Goal: Transaction & Acquisition: Book appointment/travel/reservation

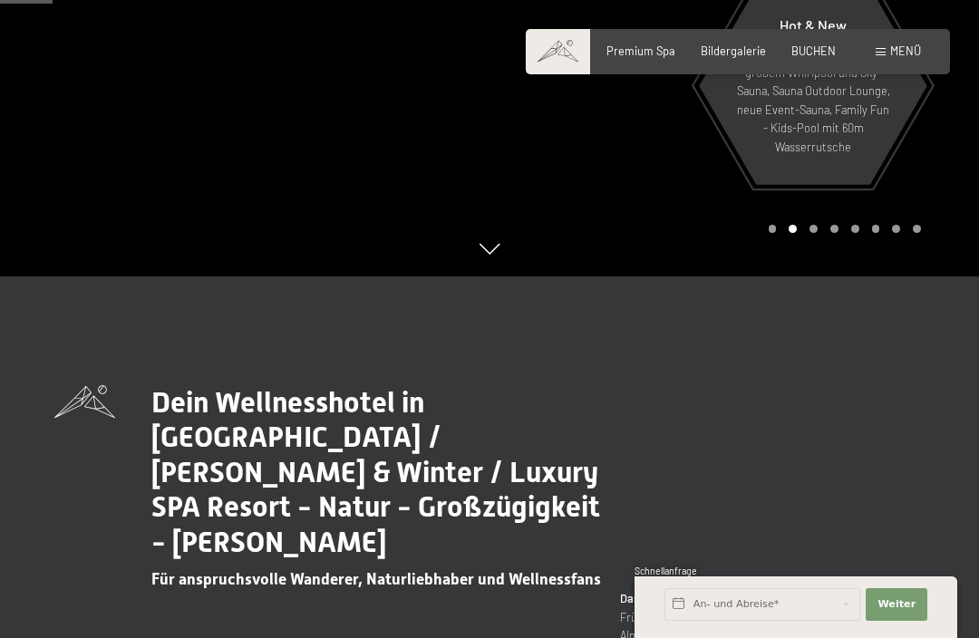
scroll to position [363, 0]
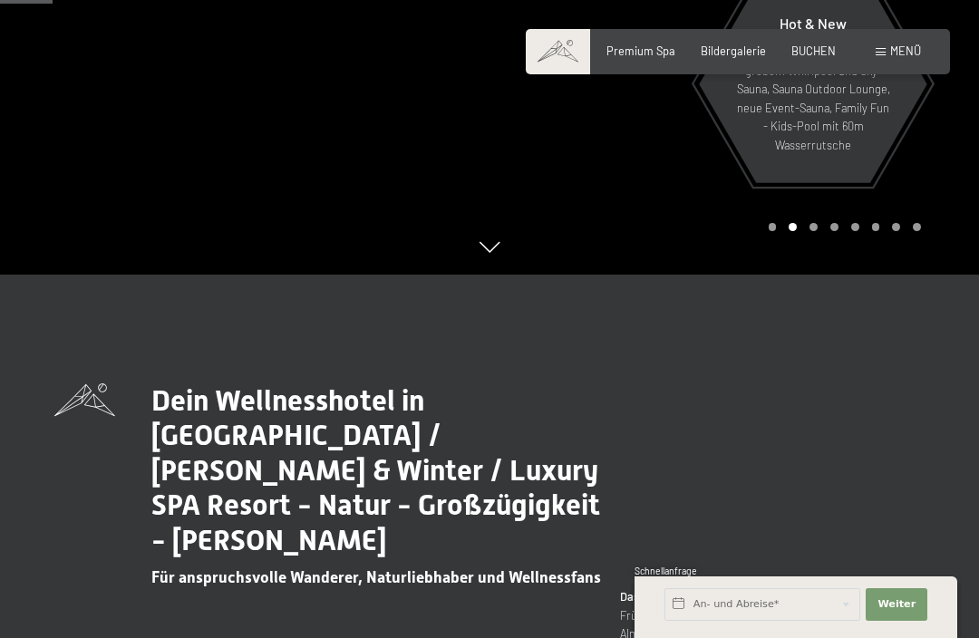
click at [738, 55] on span "Bildergalerie" at bounding box center [733, 51] width 65 height 15
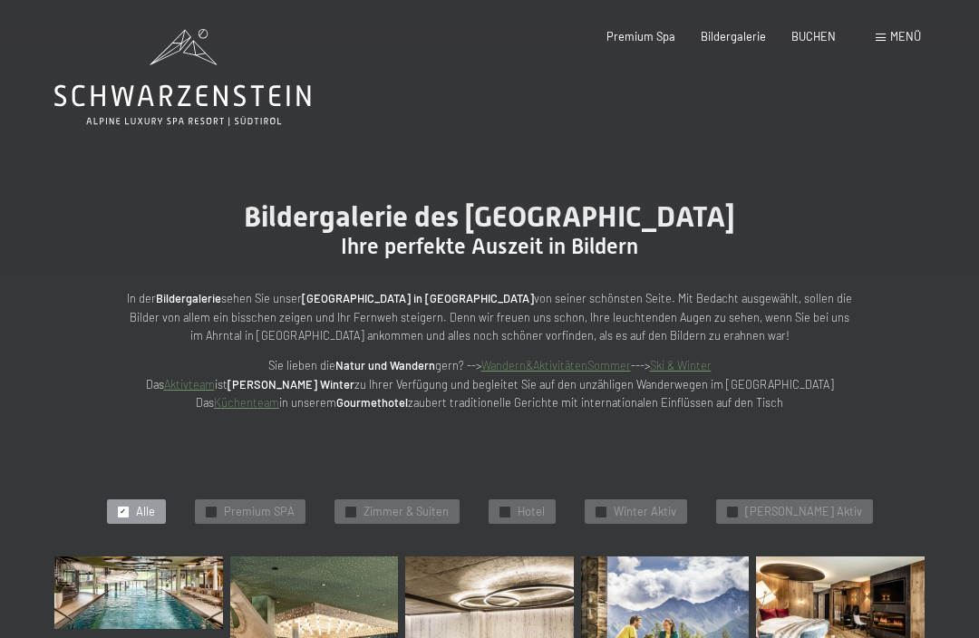
click at [815, 43] on div "Premium Spa Bildergalerie BUCHEN" at bounding box center [708, 37] width 306 height 16
click at [894, 42] on span "Menü" at bounding box center [905, 36] width 31 height 15
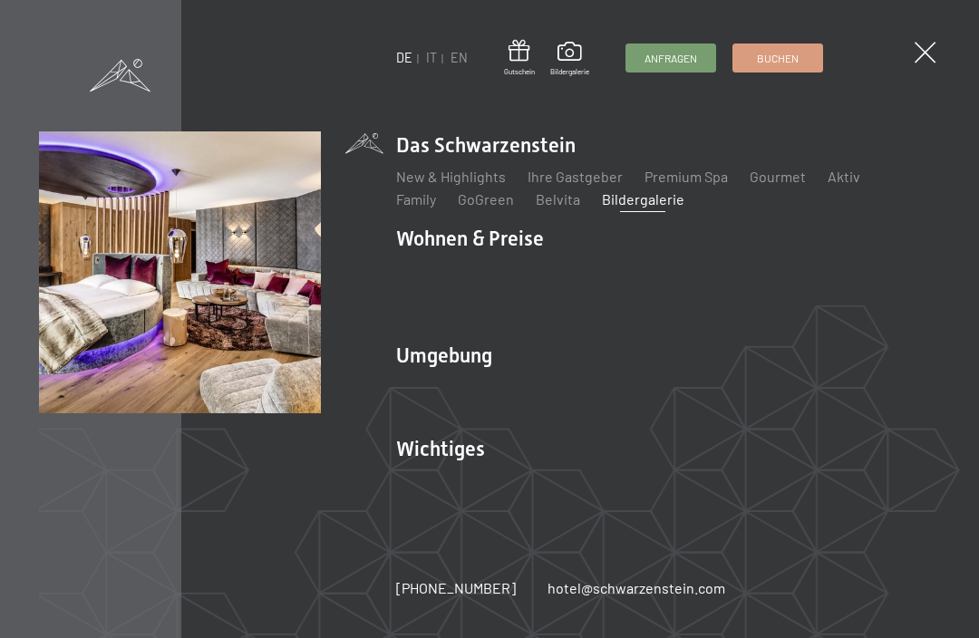
click at [697, 275] on link "Angebote" at bounding box center [694, 269] width 63 height 17
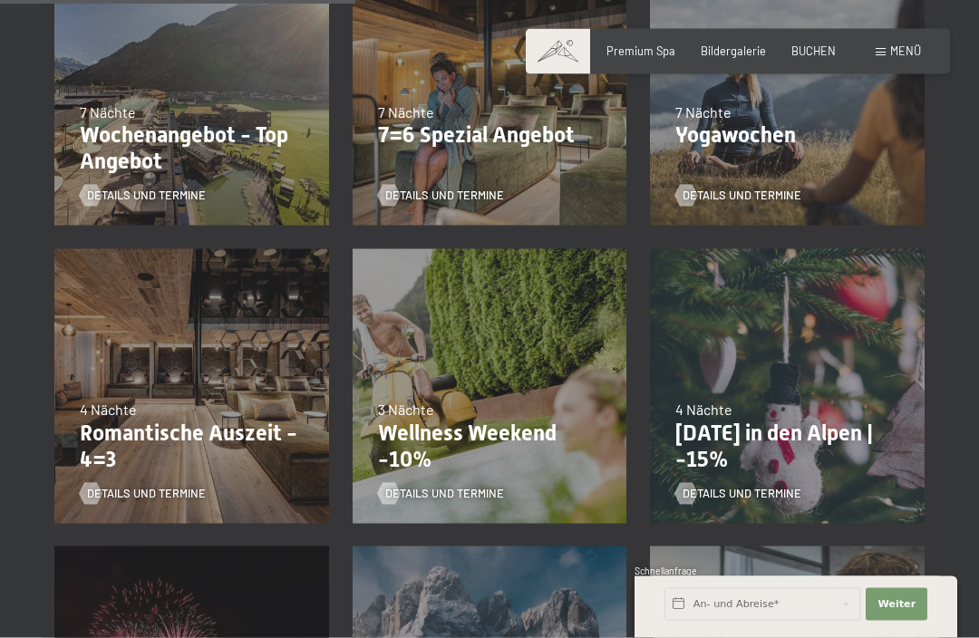
scroll to position [833, 0]
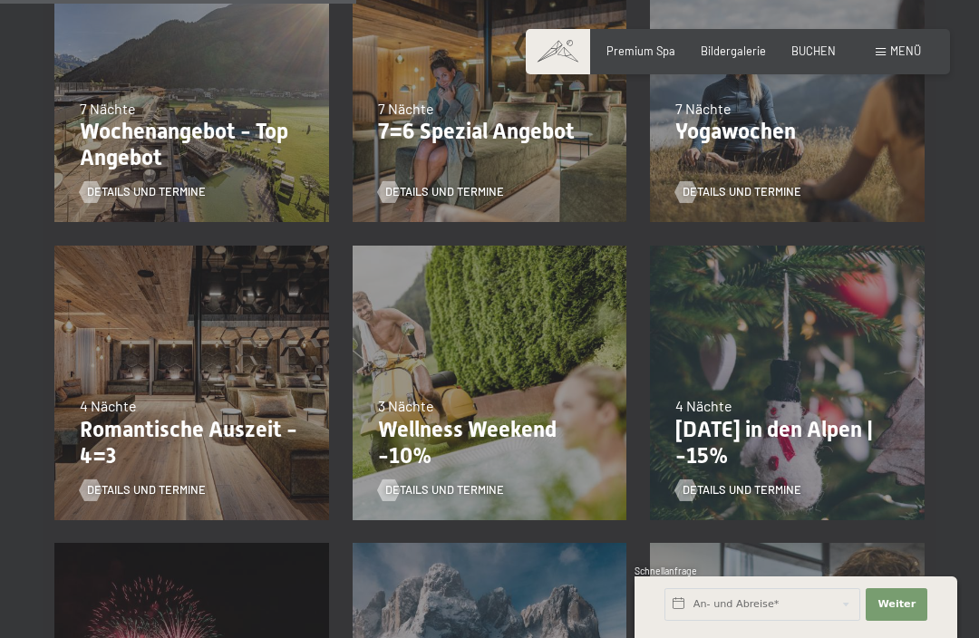
click at [211, 384] on div "09.11.–05.12.2025 08.12.–19.12.2025 11.01.–23.01.2026 08.03.–27.03.2026 29.03.–…" at bounding box center [192, 383] width 298 height 298
click at [181, 486] on span "Details und Termine" at bounding box center [146, 490] width 119 height 16
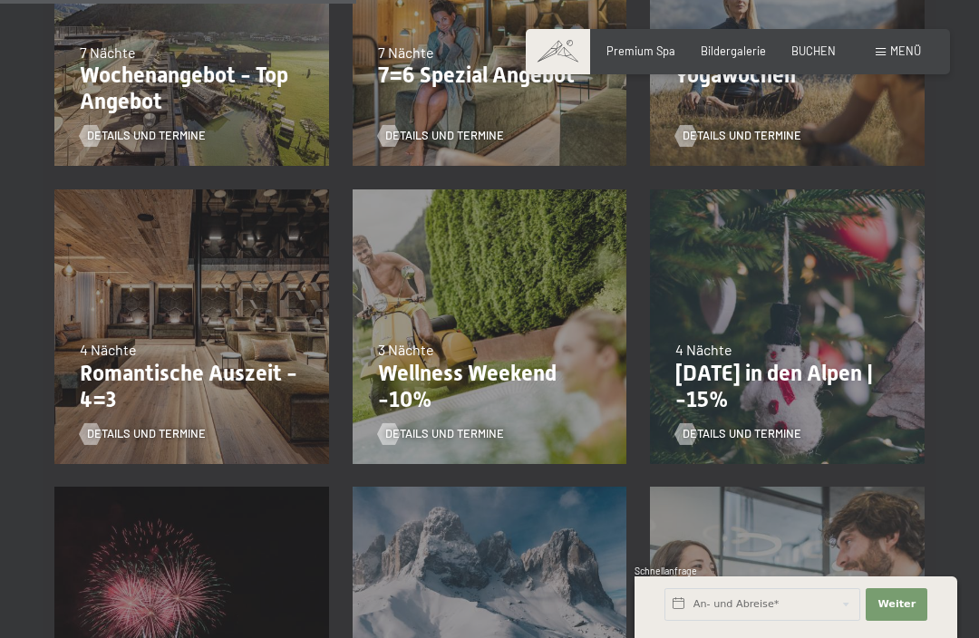
scroll to position [893, 0]
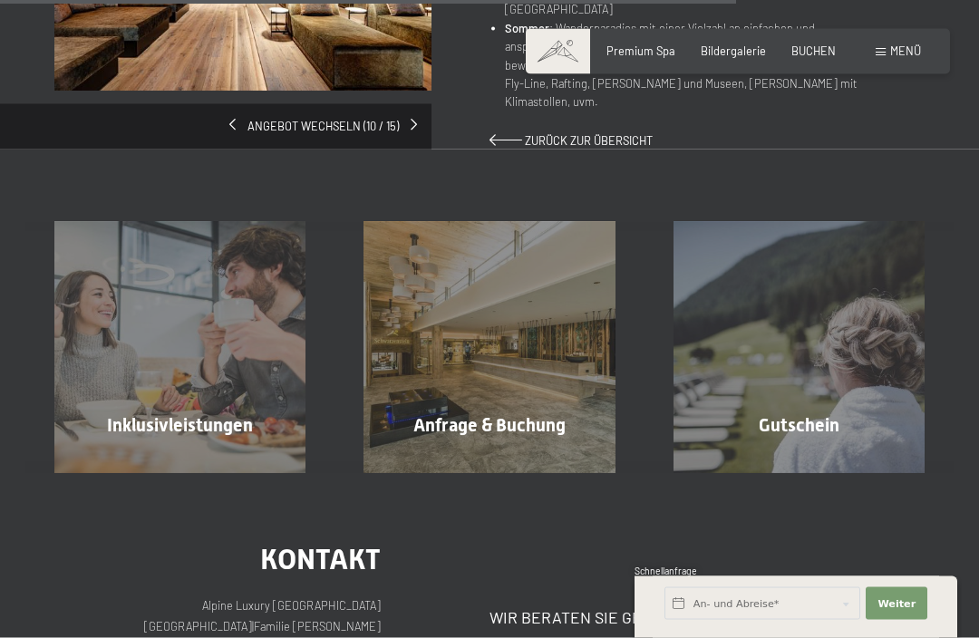
scroll to position [1370, 0]
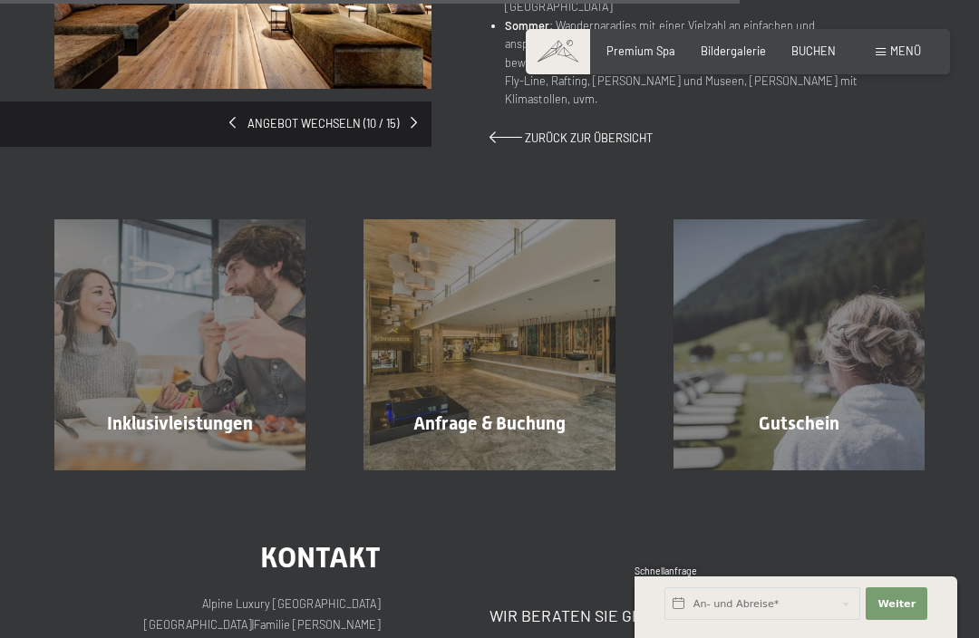
click at [225, 363] on div "Inklusivleistungen Mehr erfahren" at bounding box center [179, 344] width 309 height 251
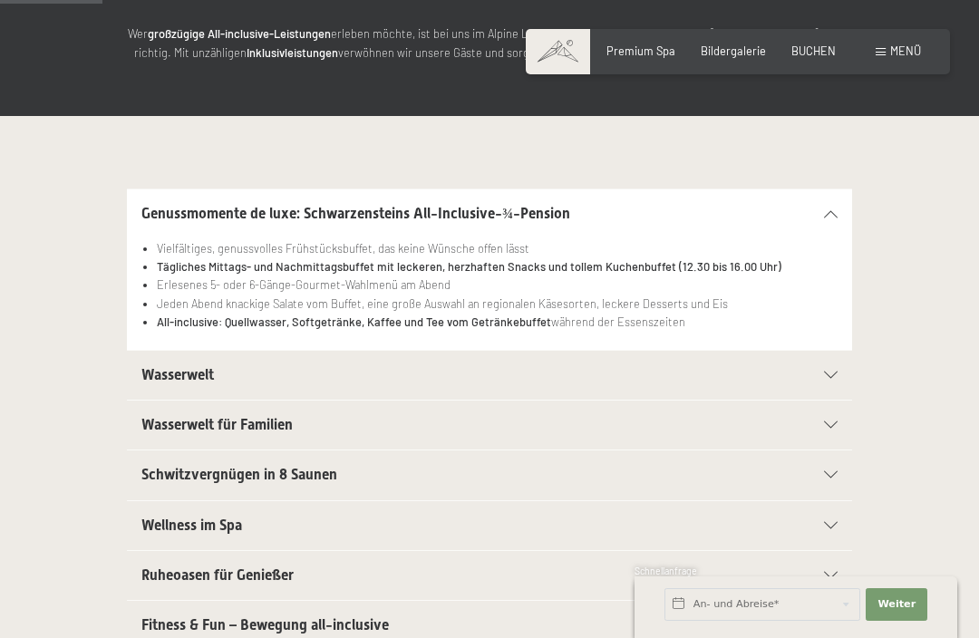
scroll to position [266, 0]
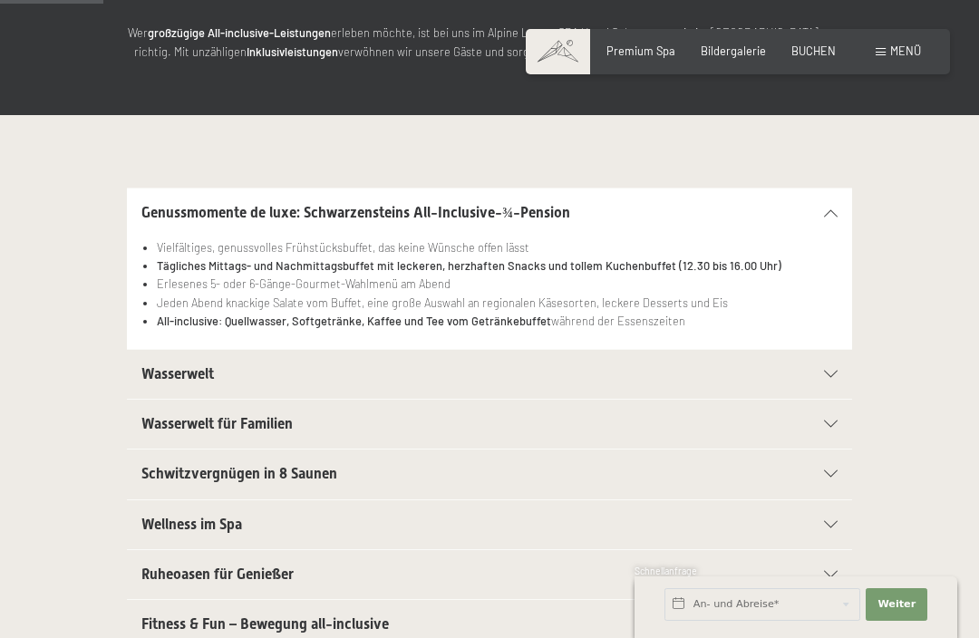
click at [836, 371] on icon at bounding box center [831, 374] width 14 height 7
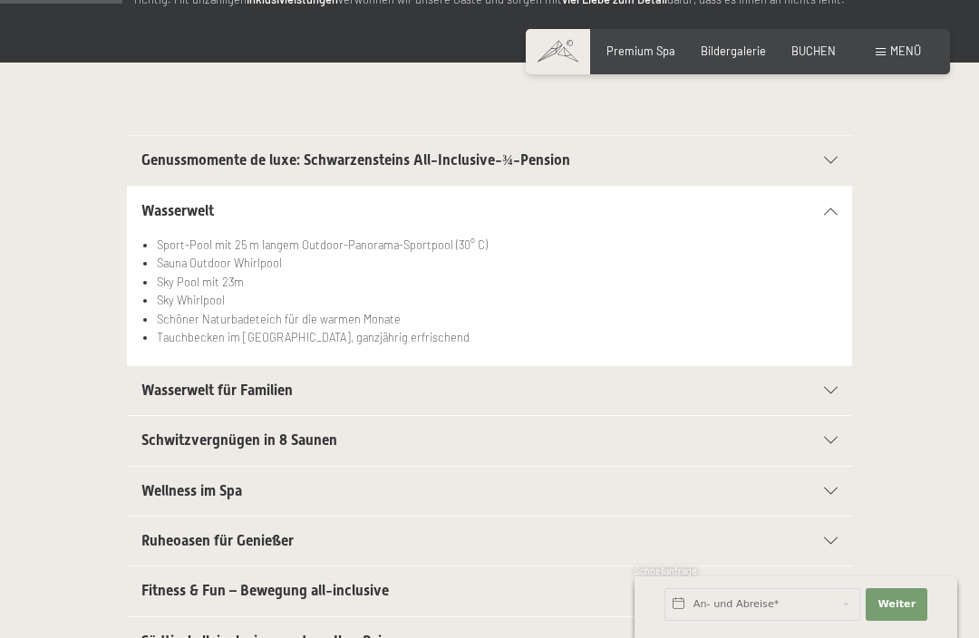
scroll to position [316, 0]
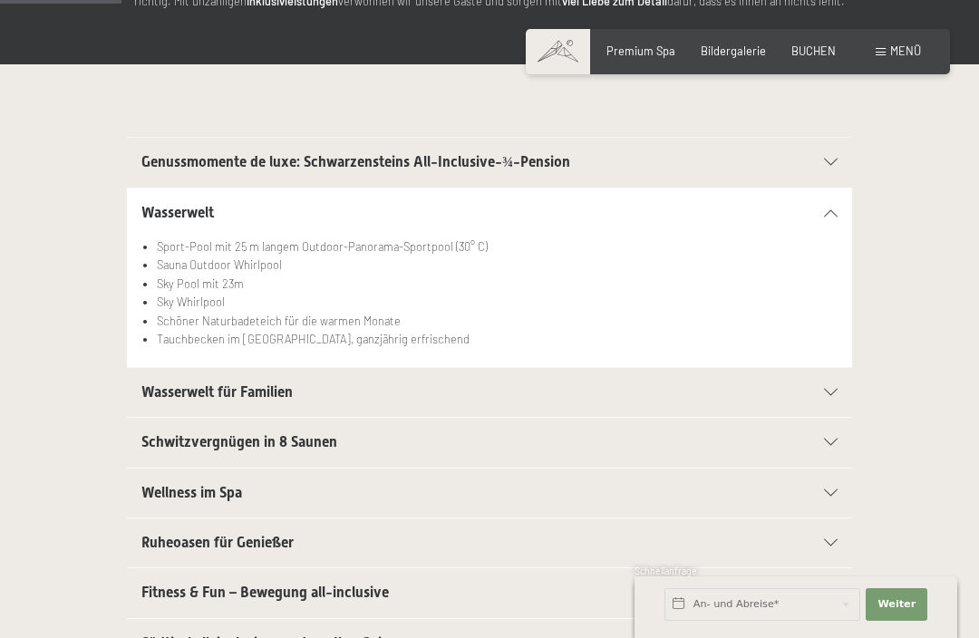
click at [830, 489] on icon at bounding box center [831, 492] width 14 height 7
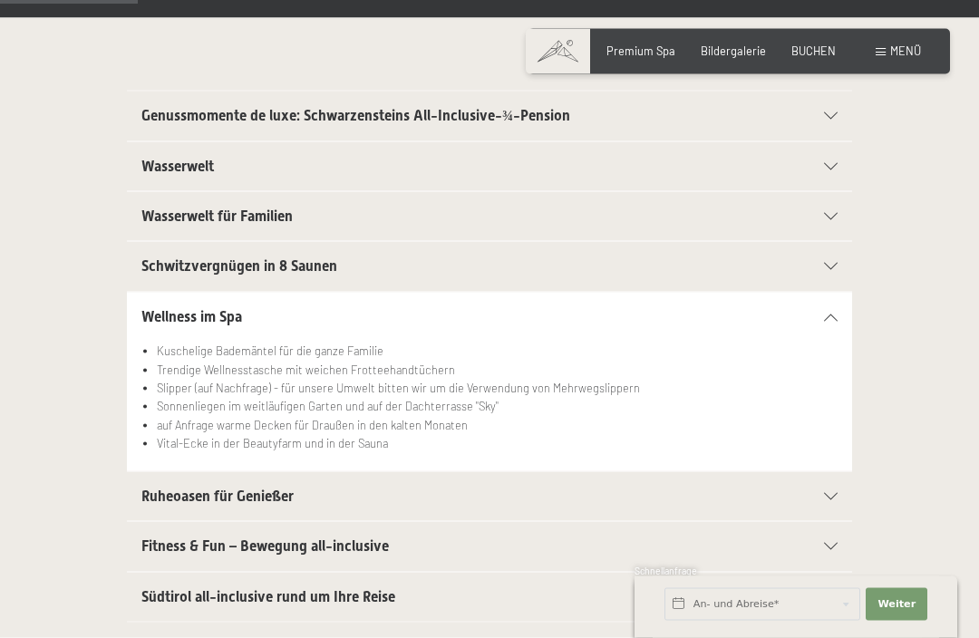
scroll to position [368, 0]
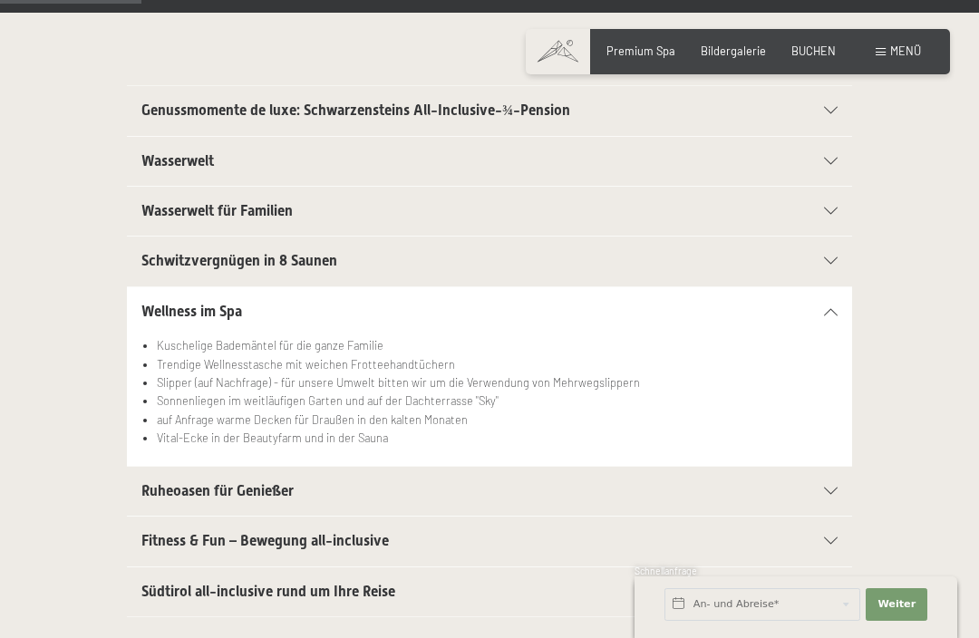
click at [825, 488] on icon at bounding box center [831, 491] width 14 height 7
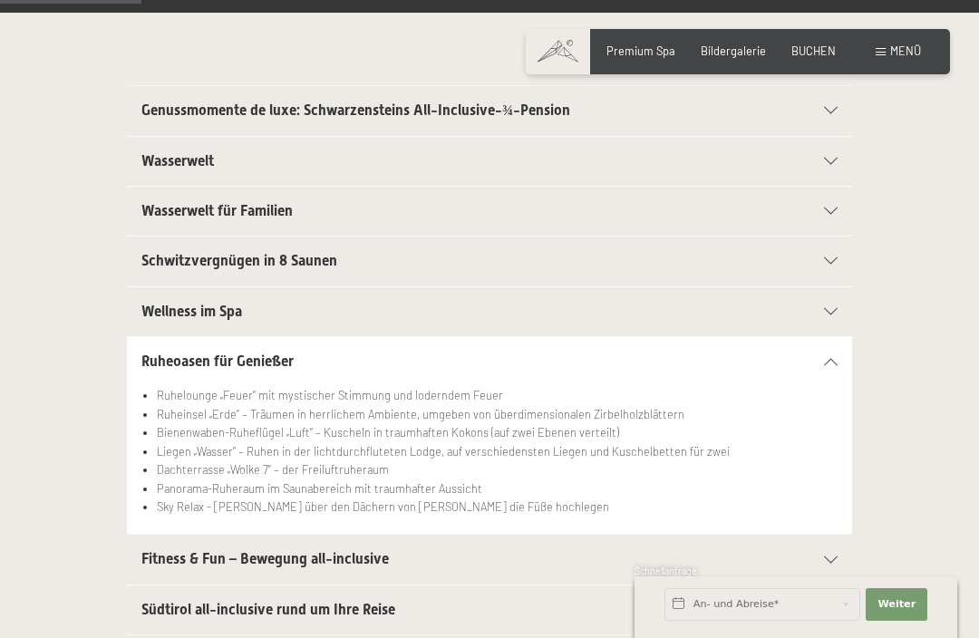
click at [825, 557] on icon at bounding box center [831, 560] width 14 height 7
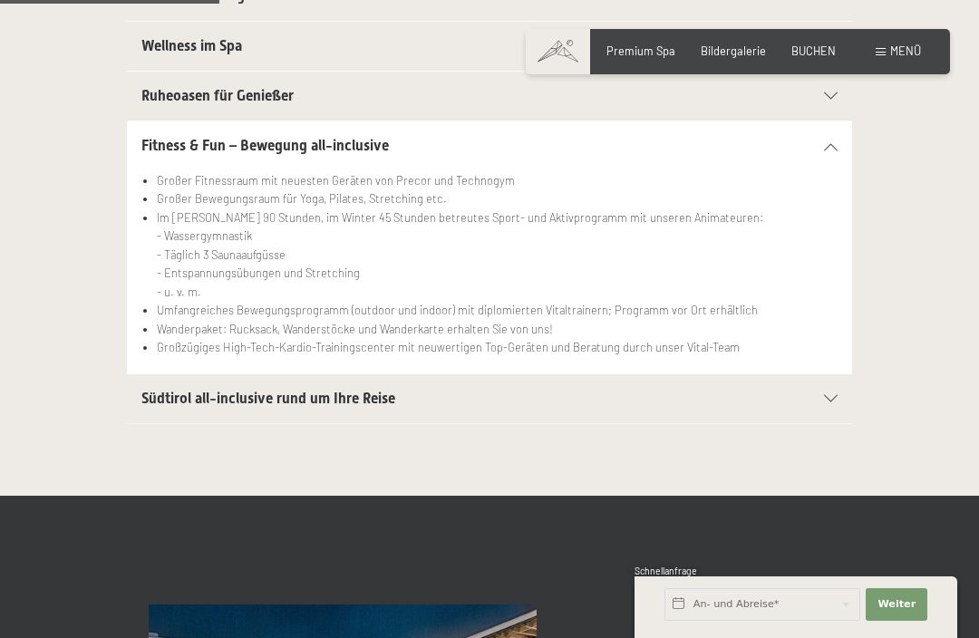
scroll to position [662, 0]
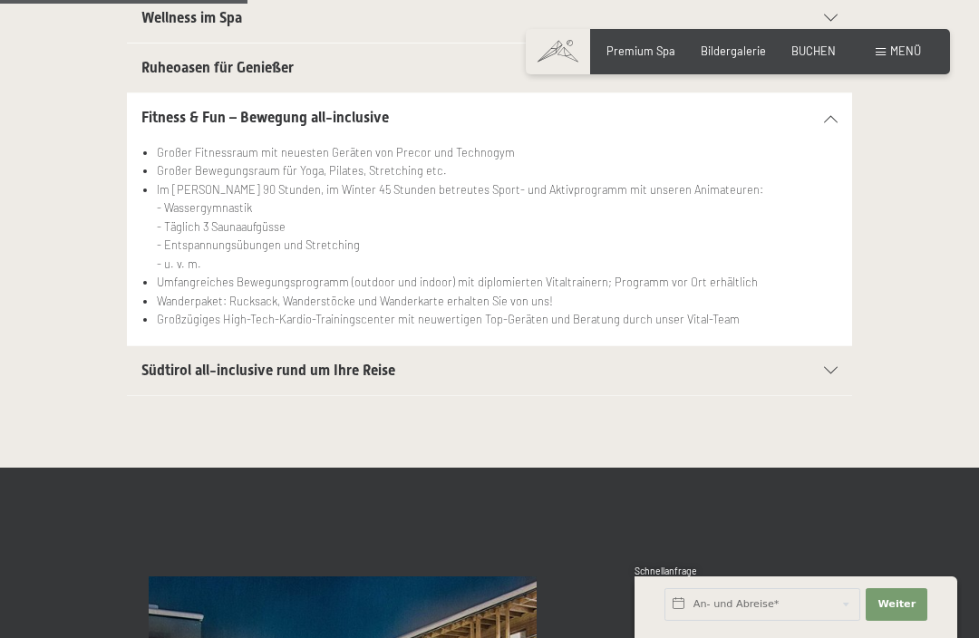
click at [831, 373] on div "Südtirol all-inclusive rund um Ihre Reise" at bounding box center [489, 370] width 696 height 49
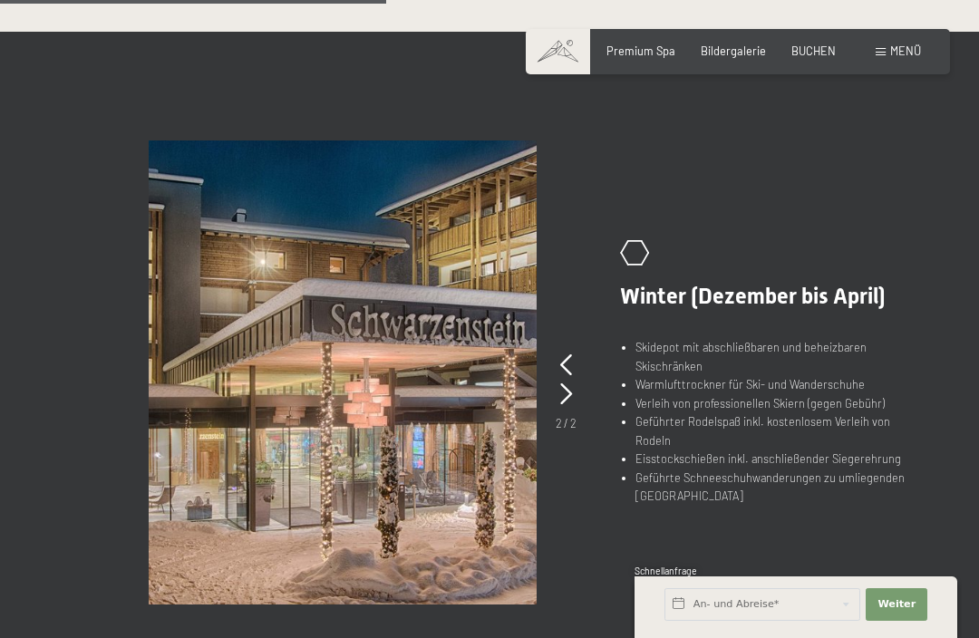
scroll to position [989, 0]
click at [906, 380] on li "Warmlufttrockner für Ski- und Wanderschuhe" at bounding box center [779, 383] width 289 height 18
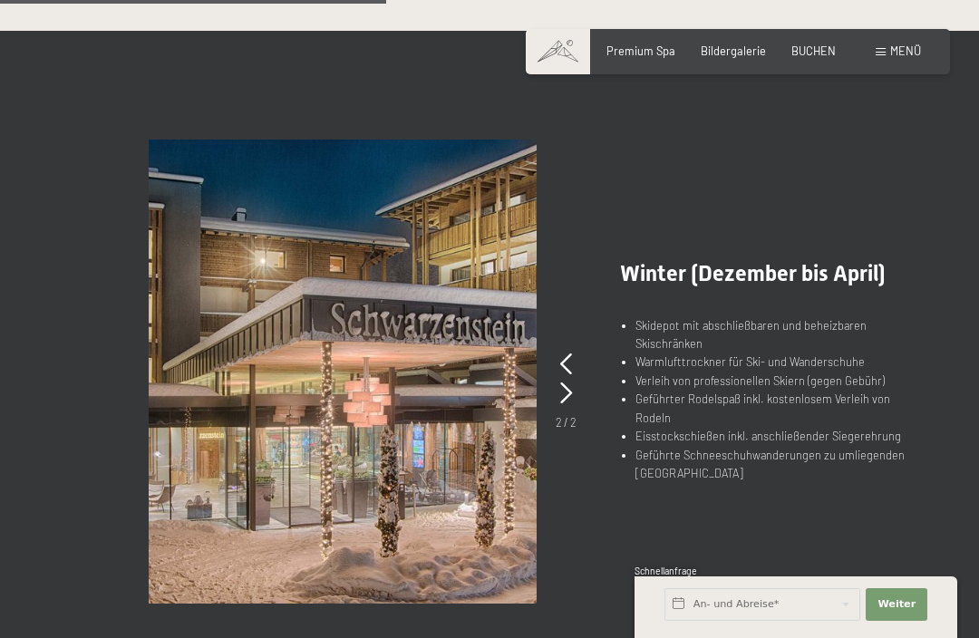
click at [923, 393] on li "Geführter Rodelspaß inkl. kostenlosem Verleih von Rodeln" at bounding box center [779, 408] width 289 height 37
click at [842, 375] on li "Verleih von professionellen Skiern (gegen Gebühr)" at bounding box center [779, 381] width 289 height 18
click at [569, 383] on icon at bounding box center [566, 394] width 12 height 22
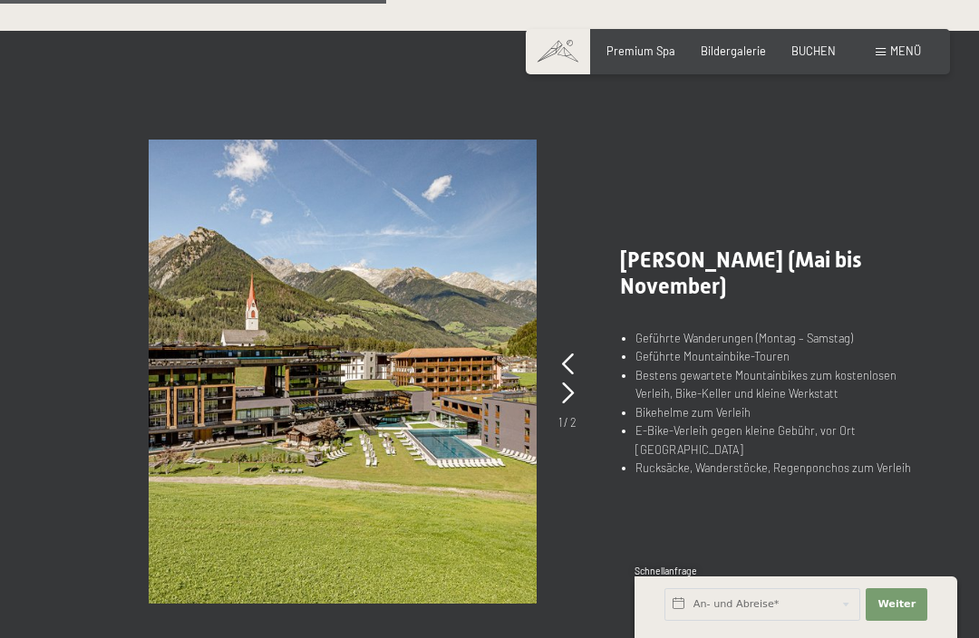
click at [706, 286] on span "Sommer (Mai bis November)" at bounding box center [741, 273] width 242 height 52
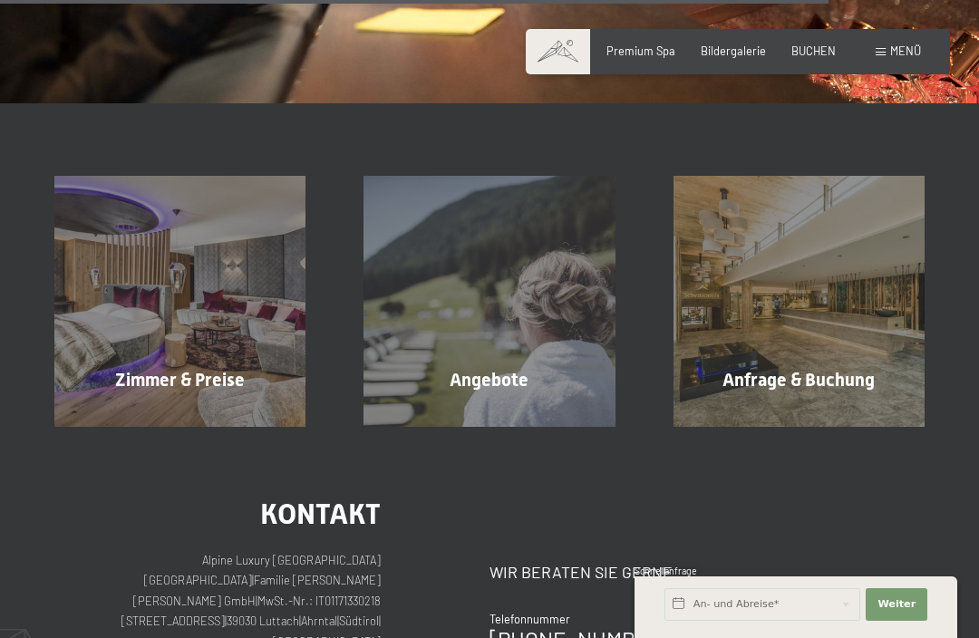
scroll to position [2259, 0]
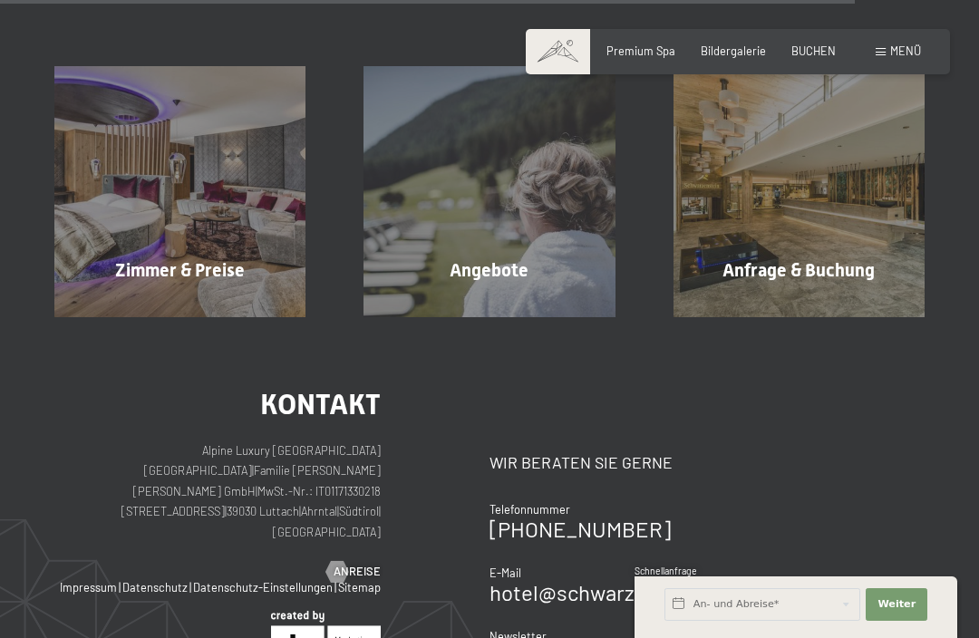
click at [524, 274] on div "Angebote Mehr erfahren" at bounding box center [488, 191] width 309 height 251
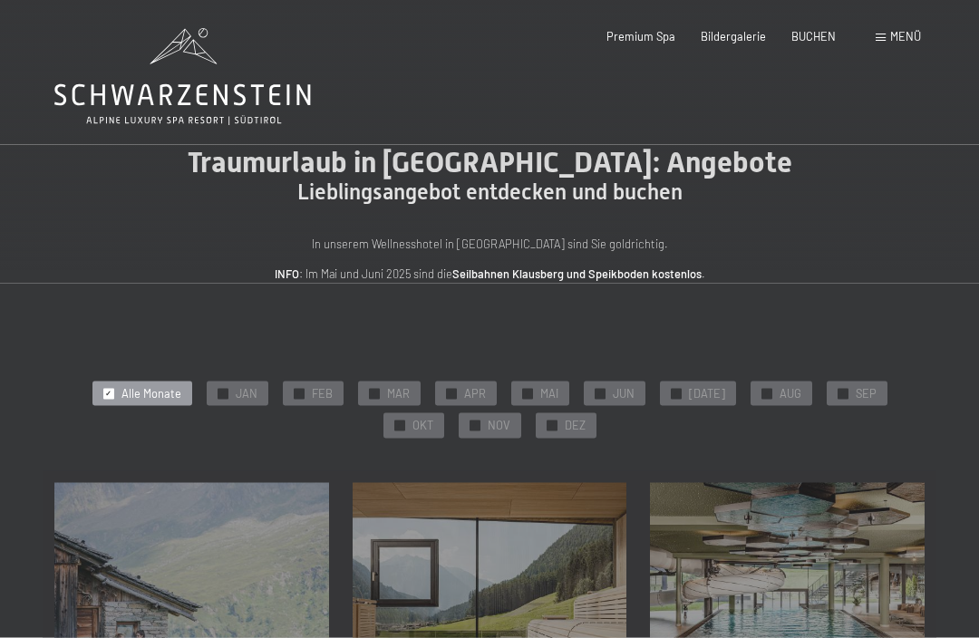
scroll to position [1, 0]
click at [488, 426] on span "NOV" at bounding box center [499, 425] width 23 height 16
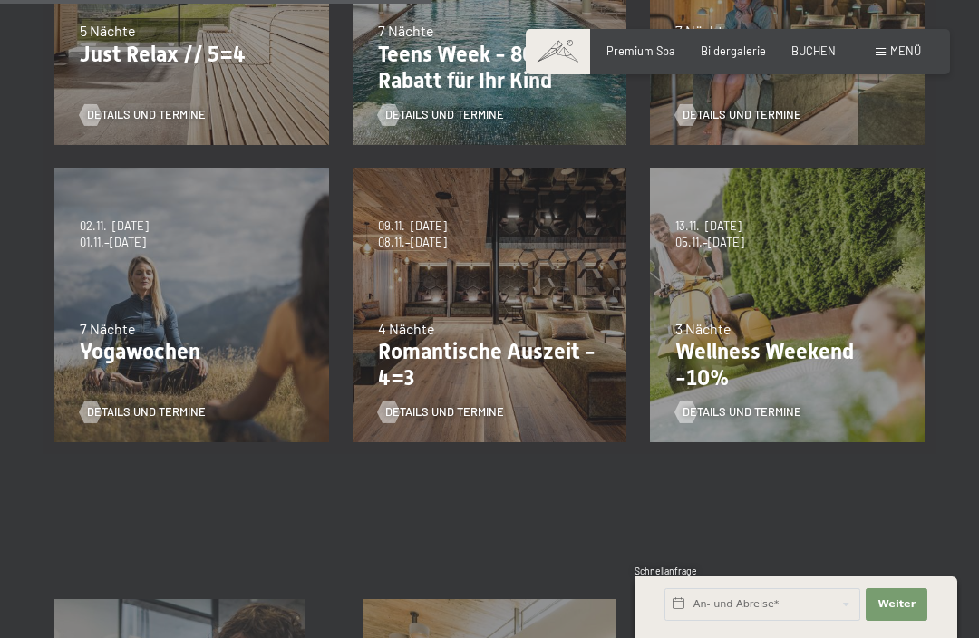
scroll to position [614, 0]
click at [803, 356] on p "Wellness Weekend -10%" at bounding box center [787, 364] width 224 height 53
click at [780, 338] on p "Wellness Weekend -10%" at bounding box center [787, 364] width 224 height 53
click at [744, 406] on span "Details und Termine" at bounding box center [742, 411] width 119 height 16
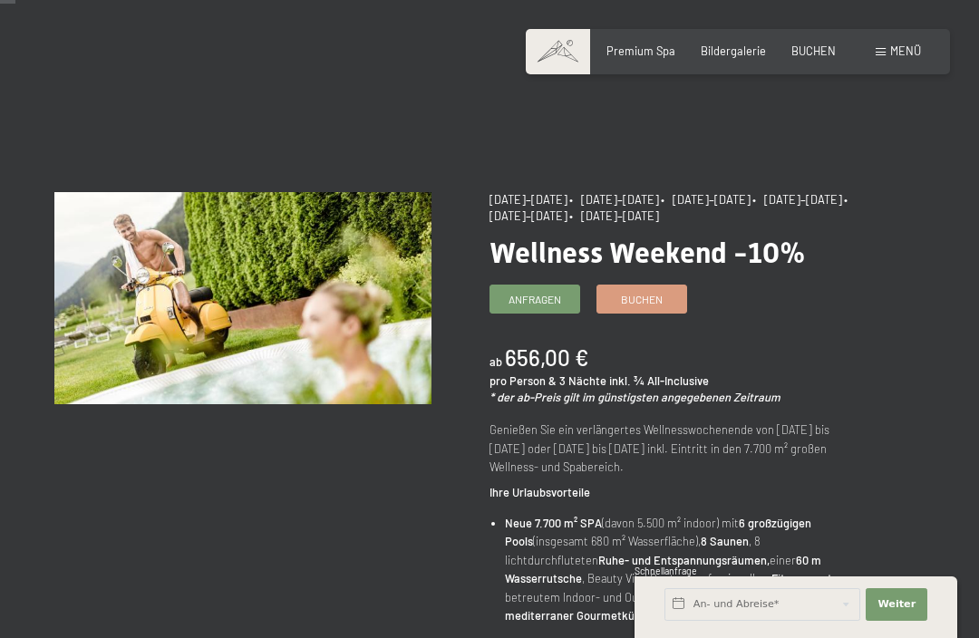
scroll to position [26, 0]
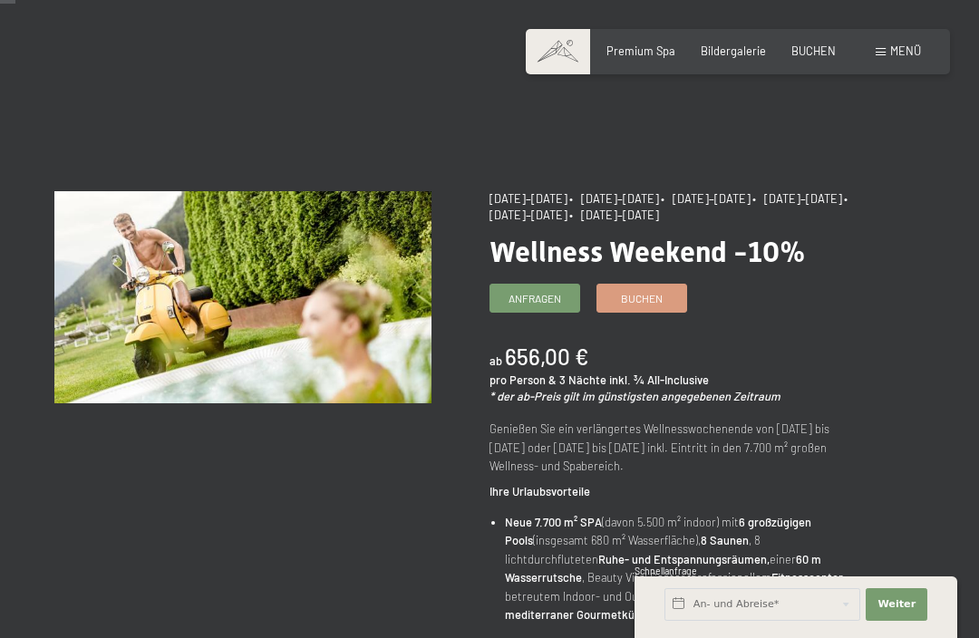
click at [660, 299] on span "Buchen" at bounding box center [642, 298] width 42 height 15
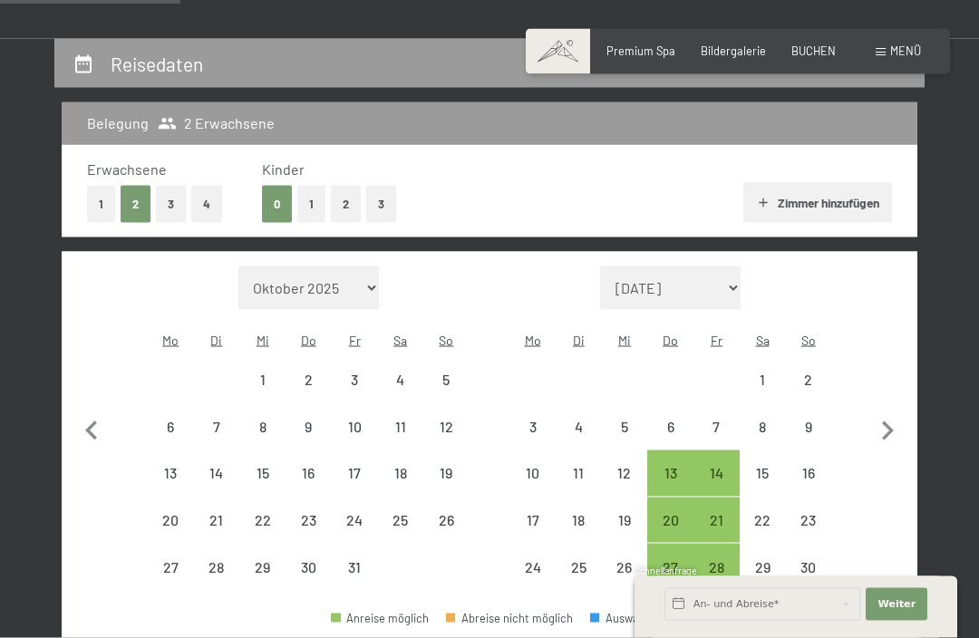
select select "2025-11-01"
select select "2025-12-01"
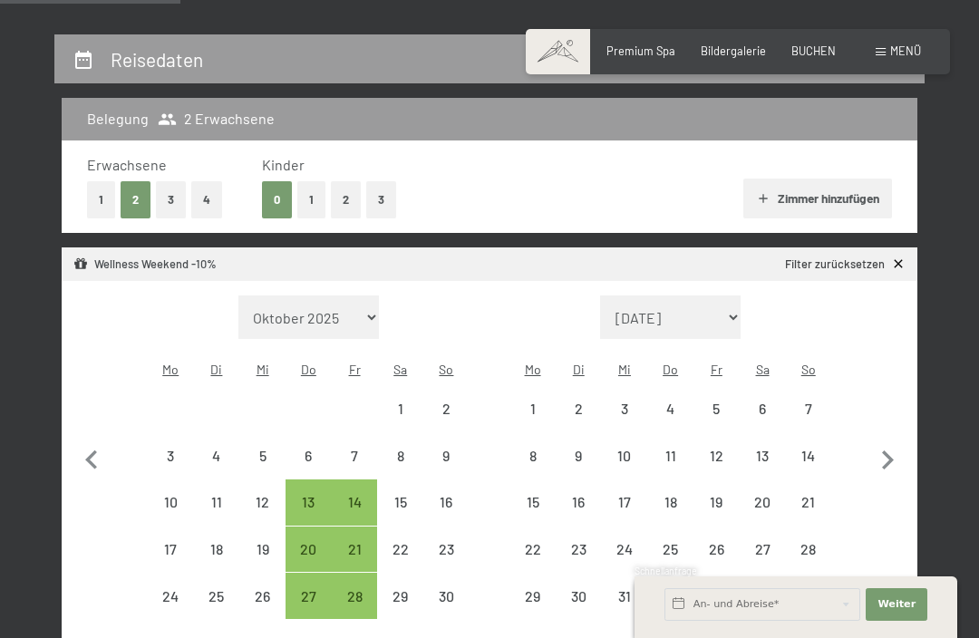
select select "2025-11-01"
select select "2025-12-01"
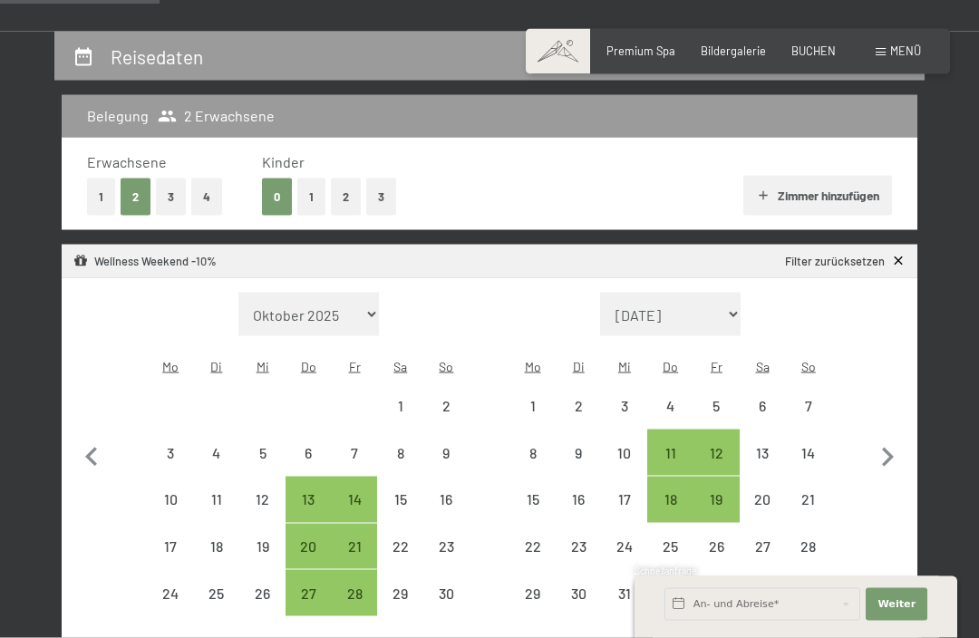
scroll to position [316, 0]
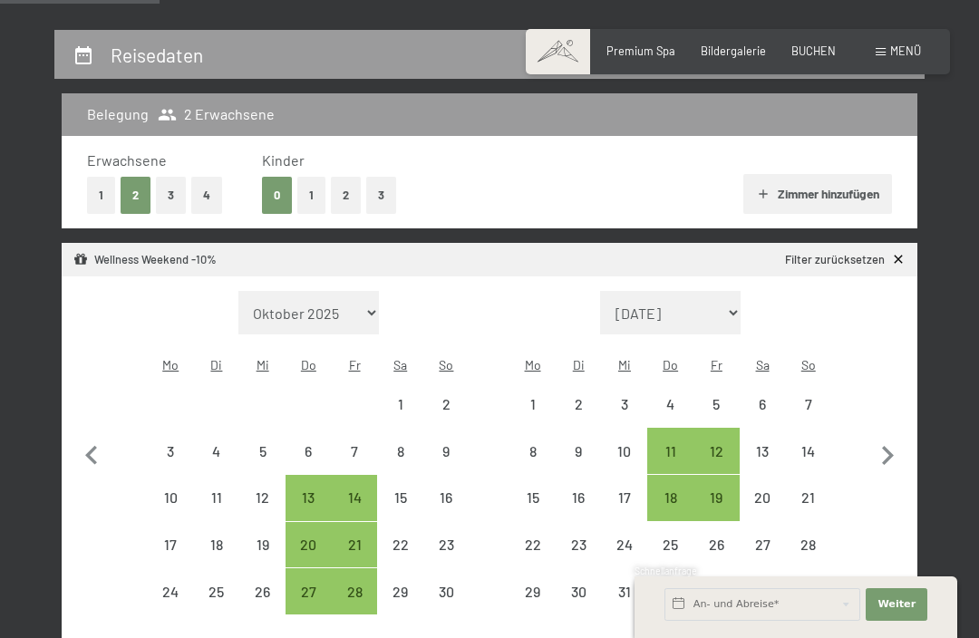
click at [365, 490] on div "14" at bounding box center [355, 511] width 43 height 43
select select "2025-11-01"
select select "2025-12-01"
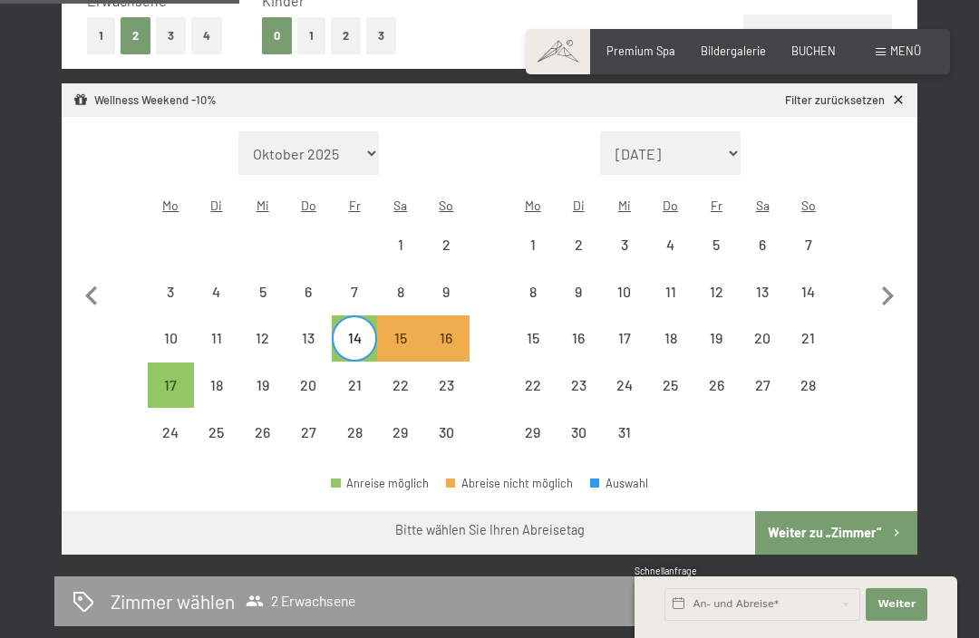
scroll to position [475, 0]
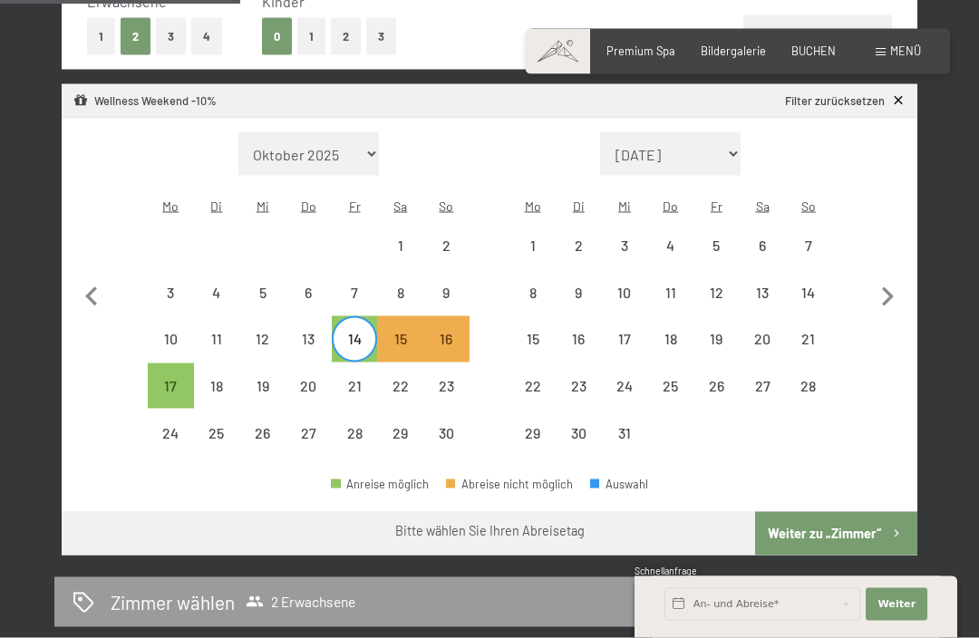
click at [867, 515] on button "Weiter zu „Zimmer“" at bounding box center [836, 534] width 162 height 44
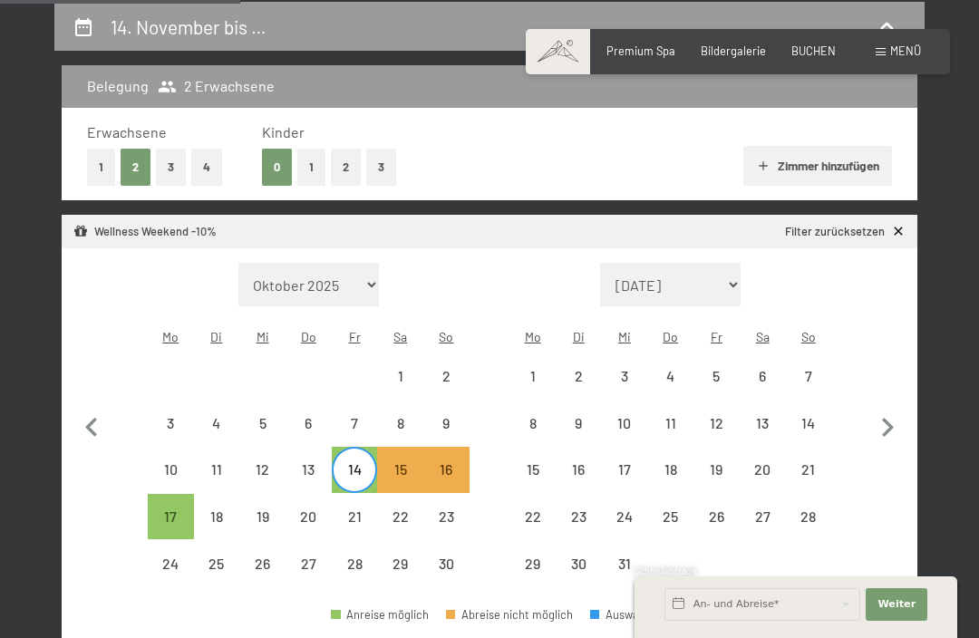
select select "2025-11-01"
select select "2025-12-01"
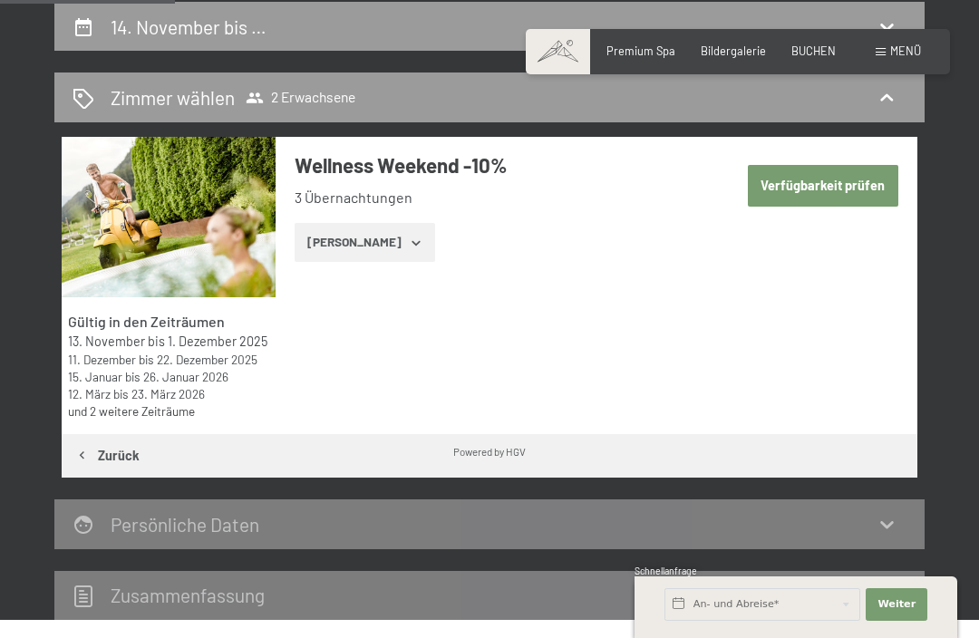
click at [838, 189] on button "Verfügbarkeit prüfen" at bounding box center [823, 186] width 150 height 42
select select "2025-11-01"
select select "2025-12-01"
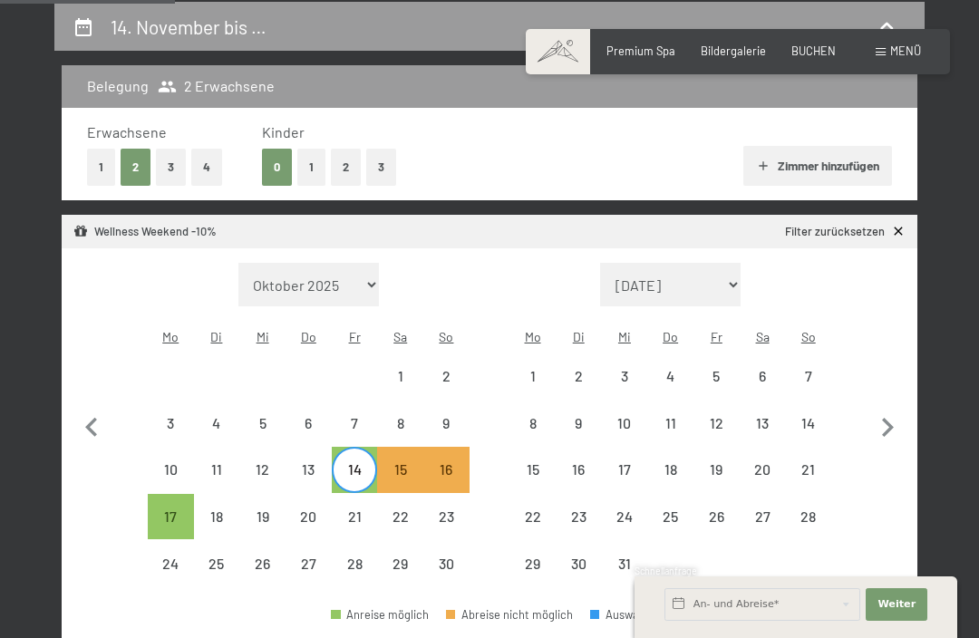
click at [371, 462] on div "14" at bounding box center [355, 483] width 43 height 43
select select "2025-11-01"
select select "2025-12-01"
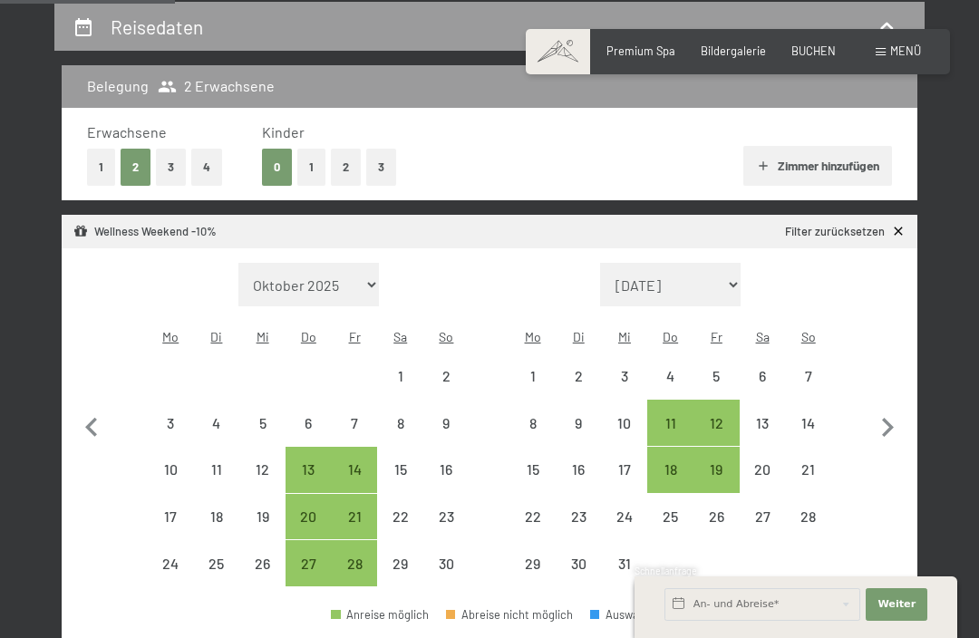
click at [356, 462] on div "14" at bounding box center [355, 483] width 43 height 43
select select "2025-11-01"
select select "2025-12-01"
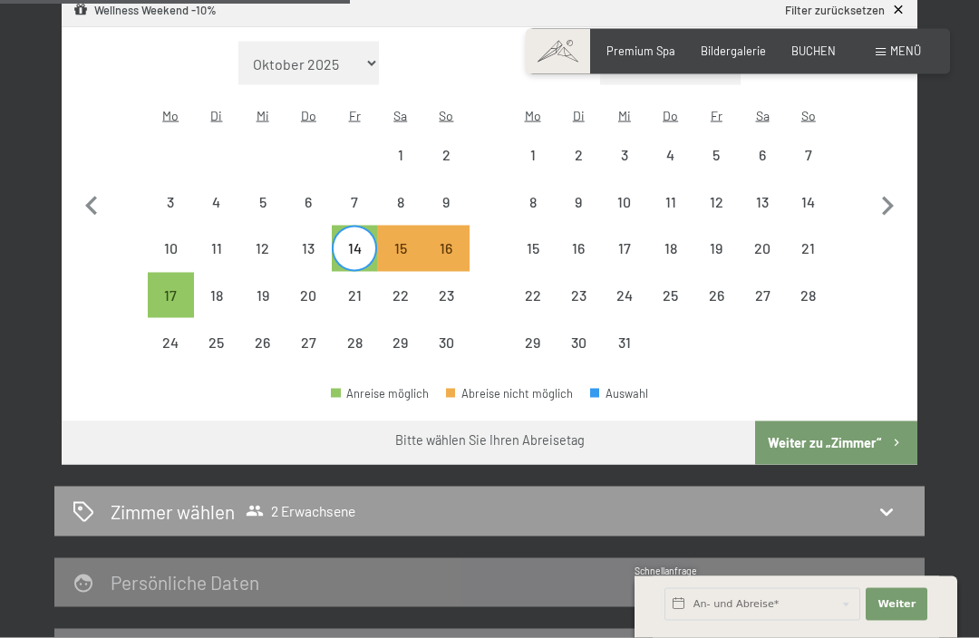
click at [860, 426] on button "Weiter zu „Zimmer“" at bounding box center [836, 443] width 162 height 44
select select "2025-11-01"
select select "2025-12-01"
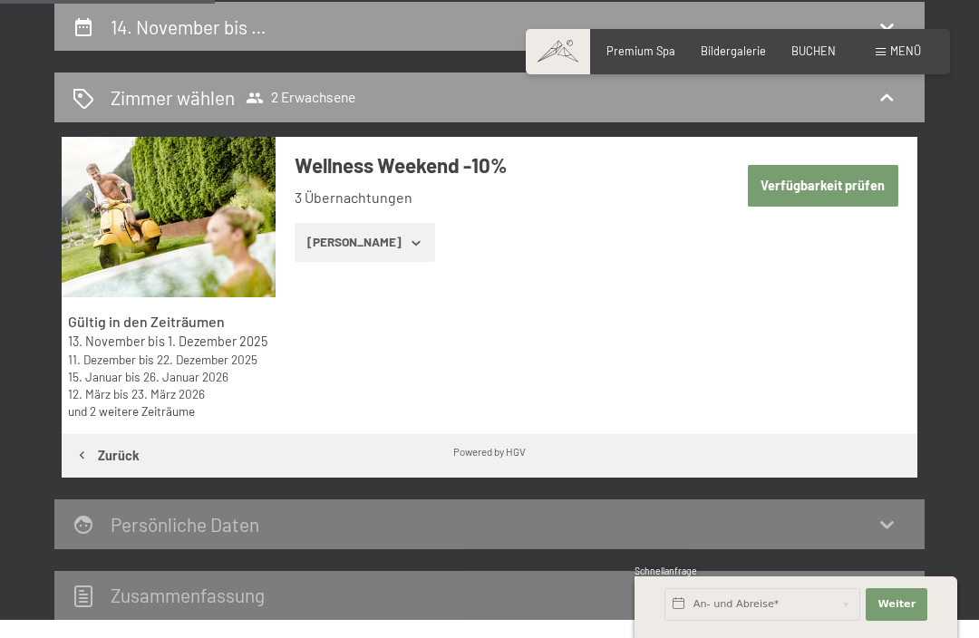
click at [397, 249] on button "Zeige Zimmer" at bounding box center [365, 243] width 140 height 40
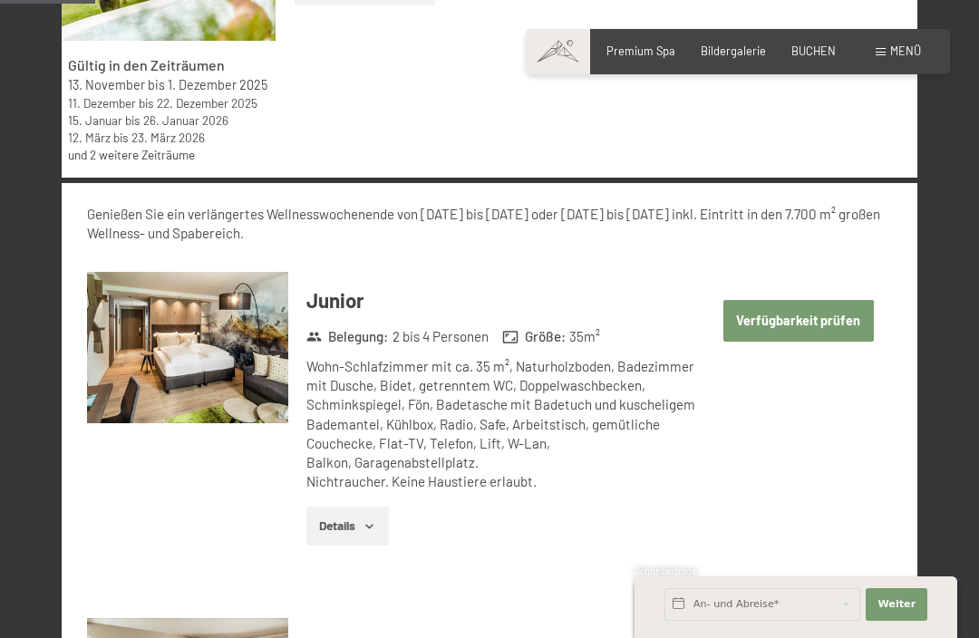
scroll to position [602, 0]
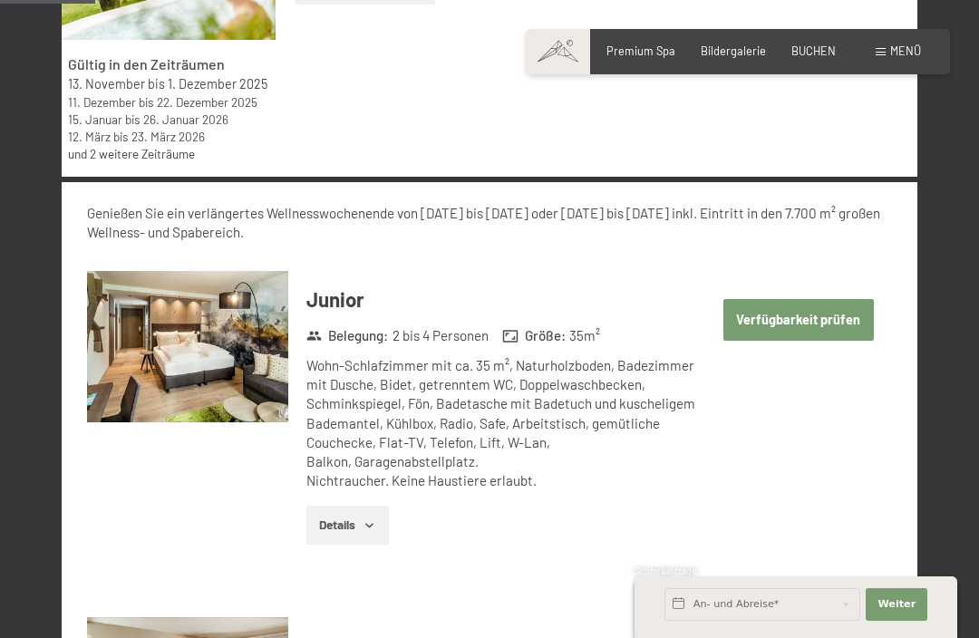
click at [840, 327] on button "Verfügbarkeit prüfen" at bounding box center [798, 320] width 150 height 42
select select "2025-11-01"
select select "2025-12-01"
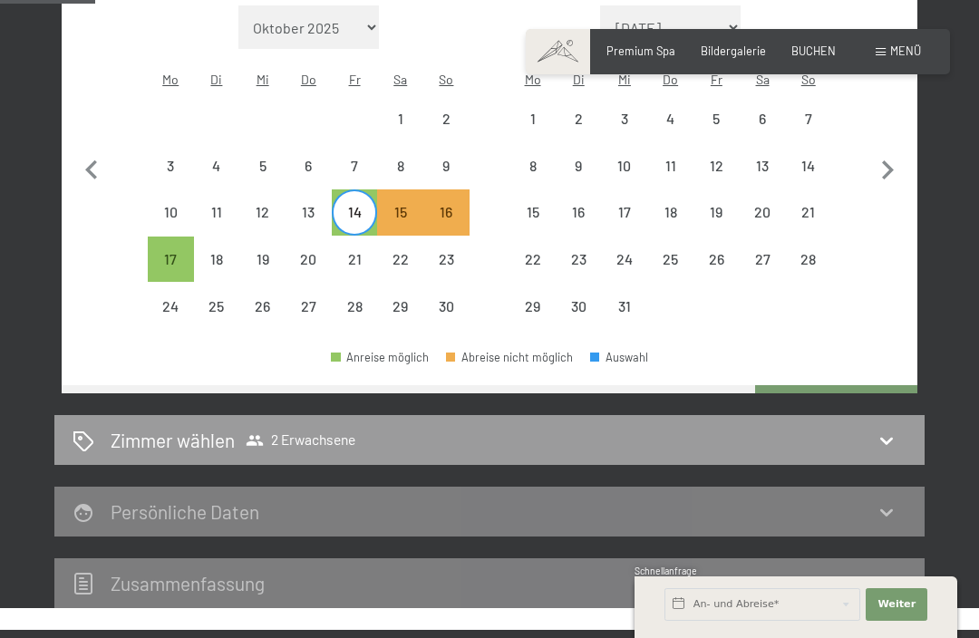
scroll to position [344, 0]
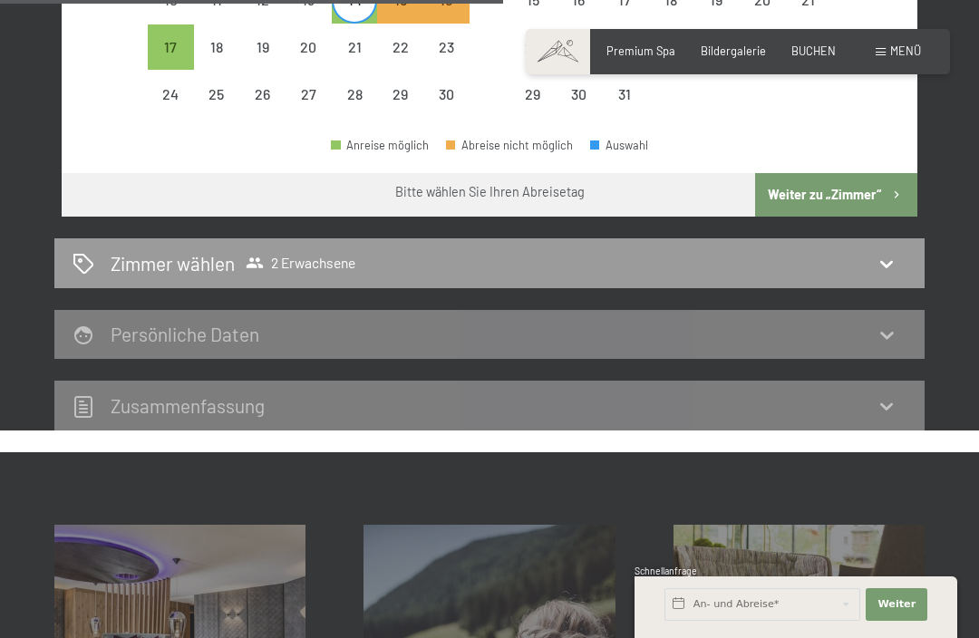
click at [897, 253] on icon at bounding box center [887, 264] width 22 height 22
select select "2025-11-01"
select select "2025-12-01"
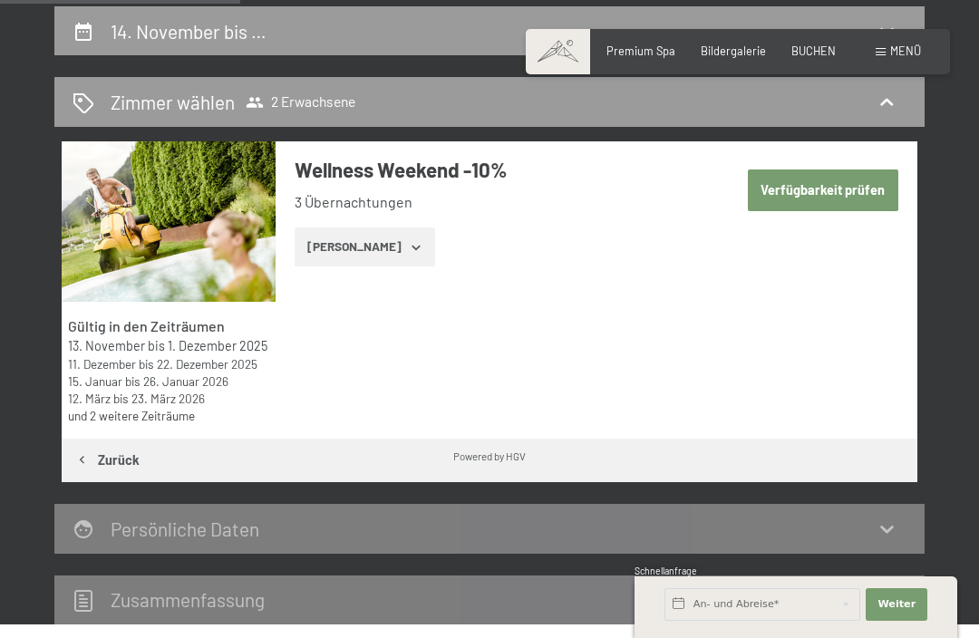
scroll to position [0, 0]
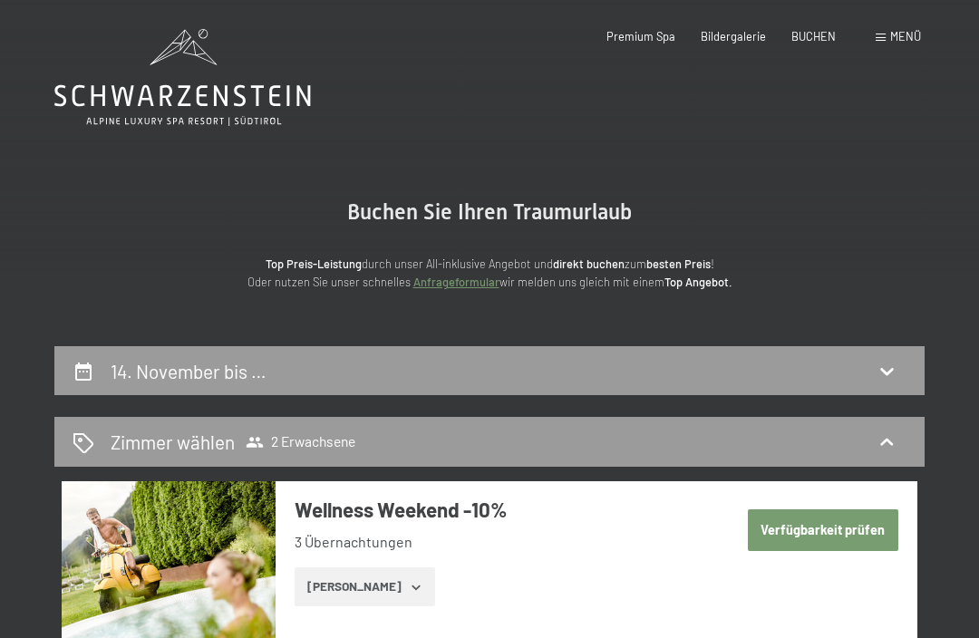
click at [904, 37] on span "Menü" at bounding box center [905, 36] width 31 height 15
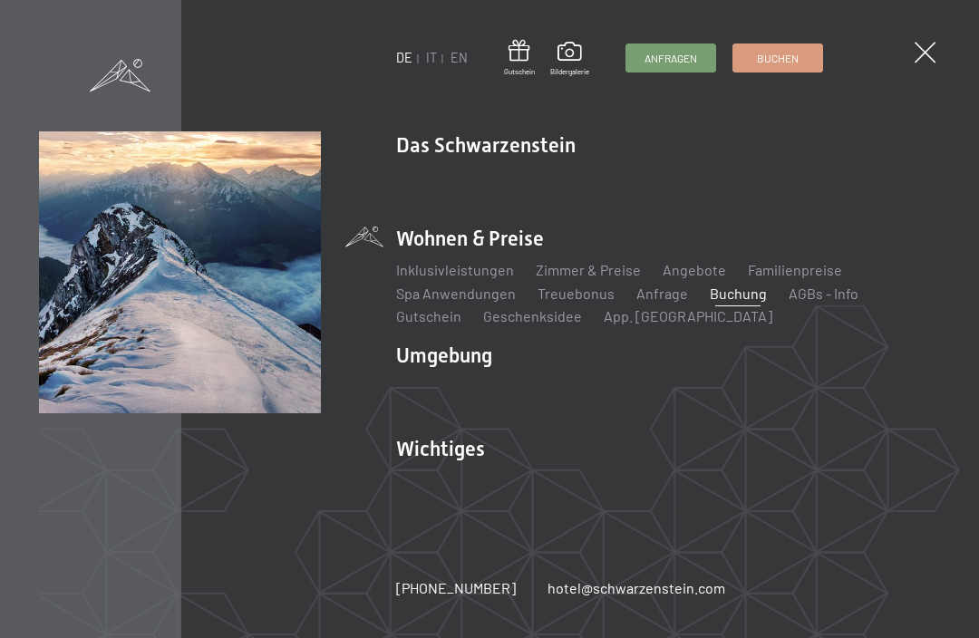
click at [808, 379] on link "Sehenswürdigkeiten" at bounding box center [805, 386] width 133 height 17
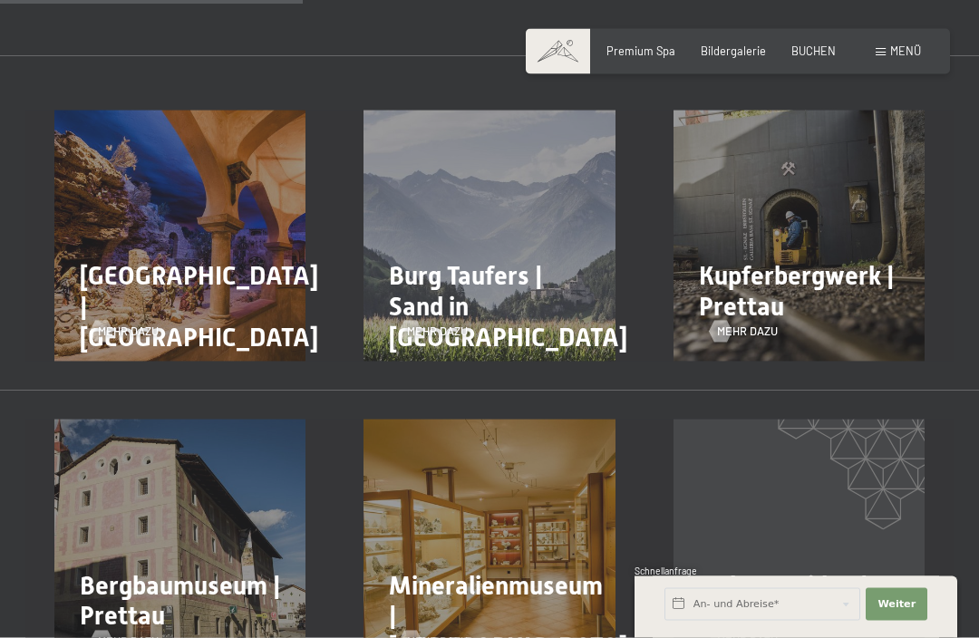
scroll to position [980, 0]
